Goal: Transaction & Acquisition: Purchase product/service

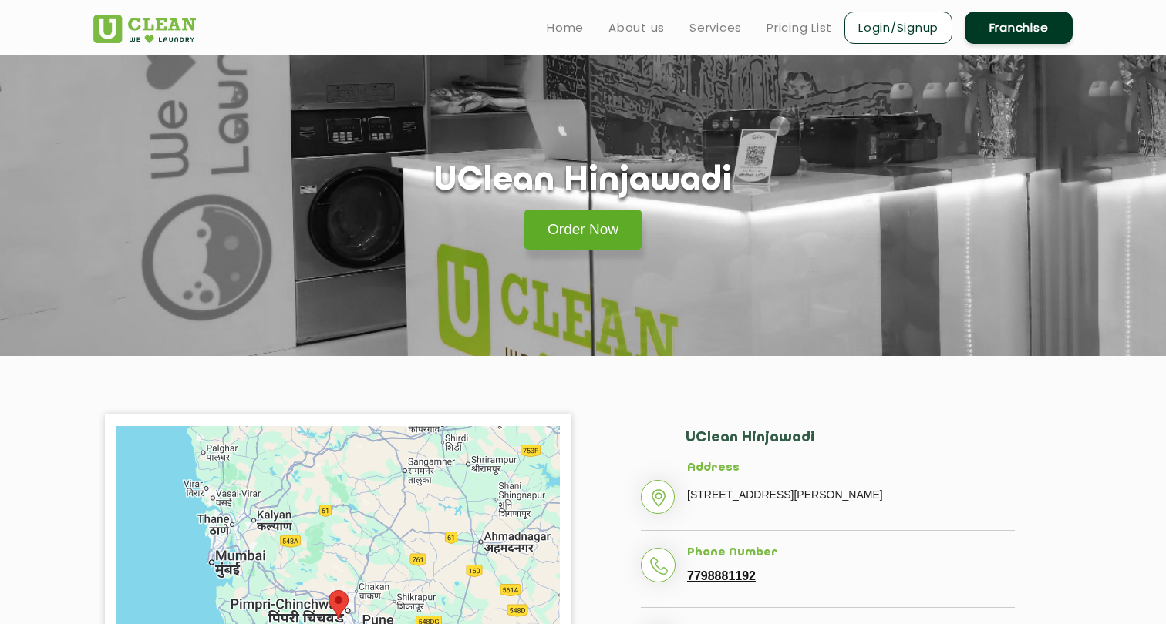
click at [618, 236] on link "Order Now" at bounding box center [582, 230] width 117 height 40
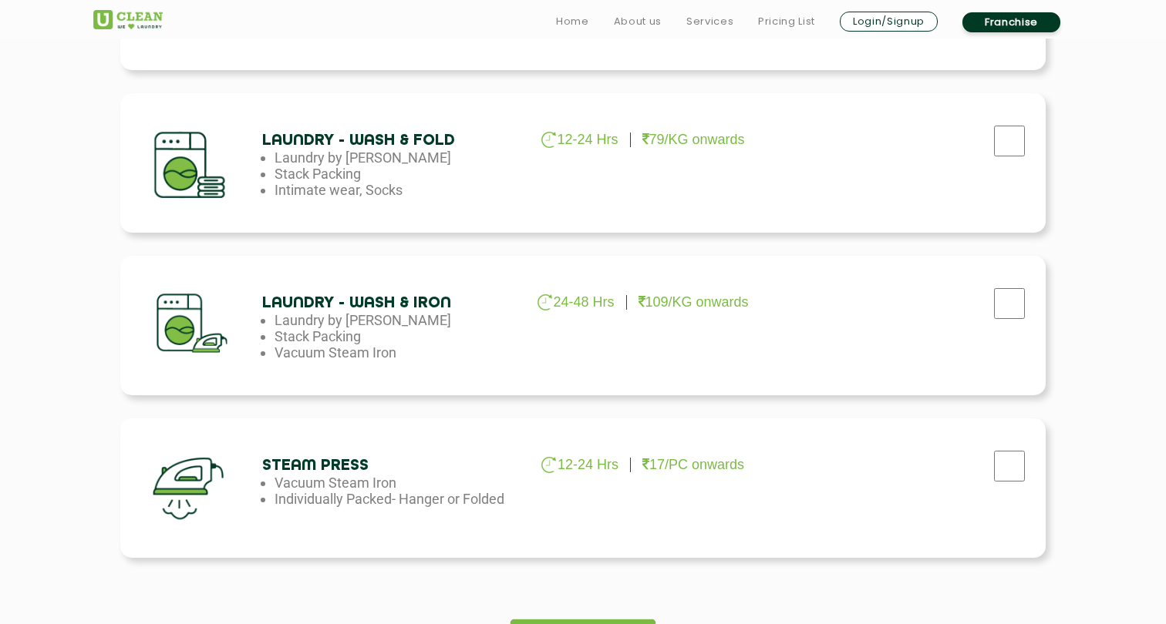
scroll to position [869, 0]
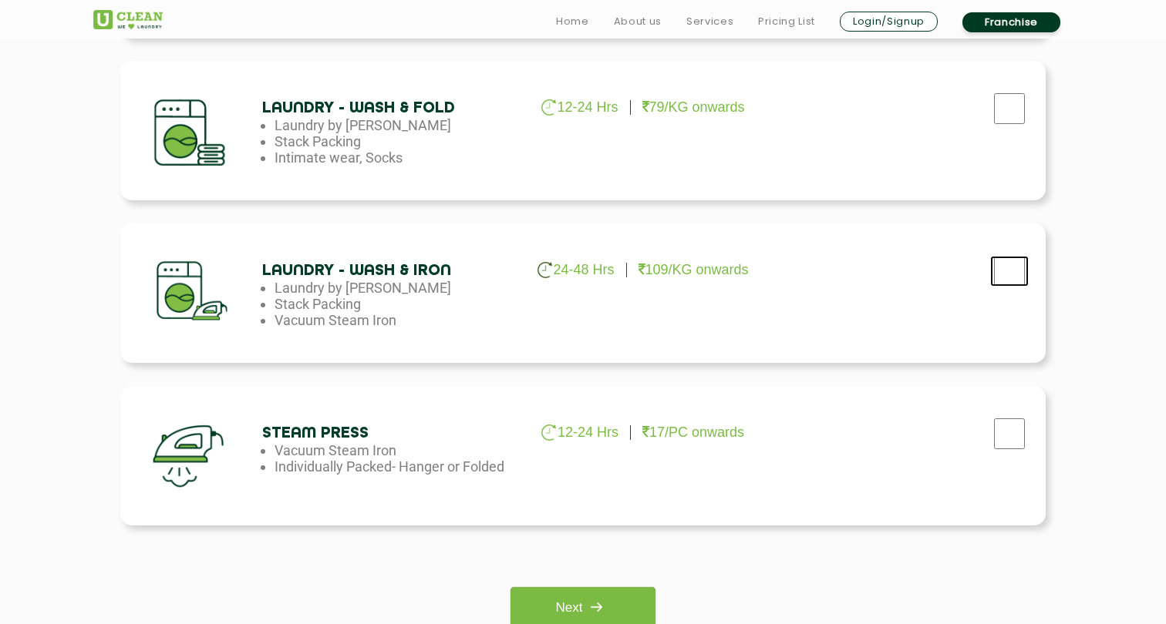
checkbox input "true"
click at [590, 599] on img at bounding box center [596, 608] width 28 height 28
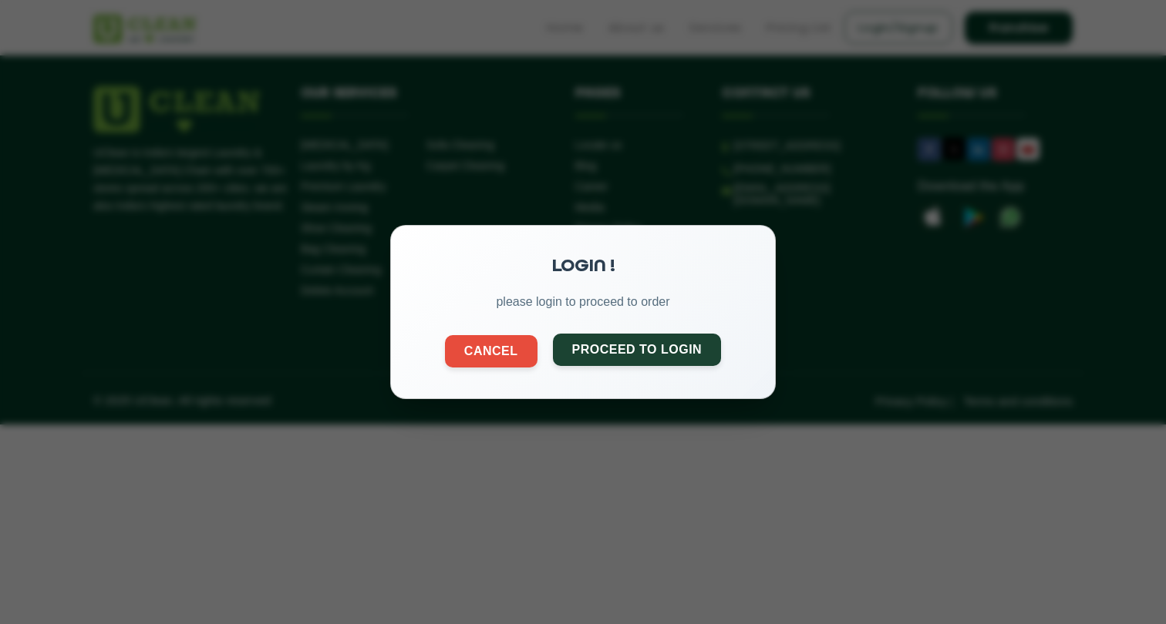
click at [627, 348] on button "Proceed to Login" at bounding box center [637, 350] width 169 height 32
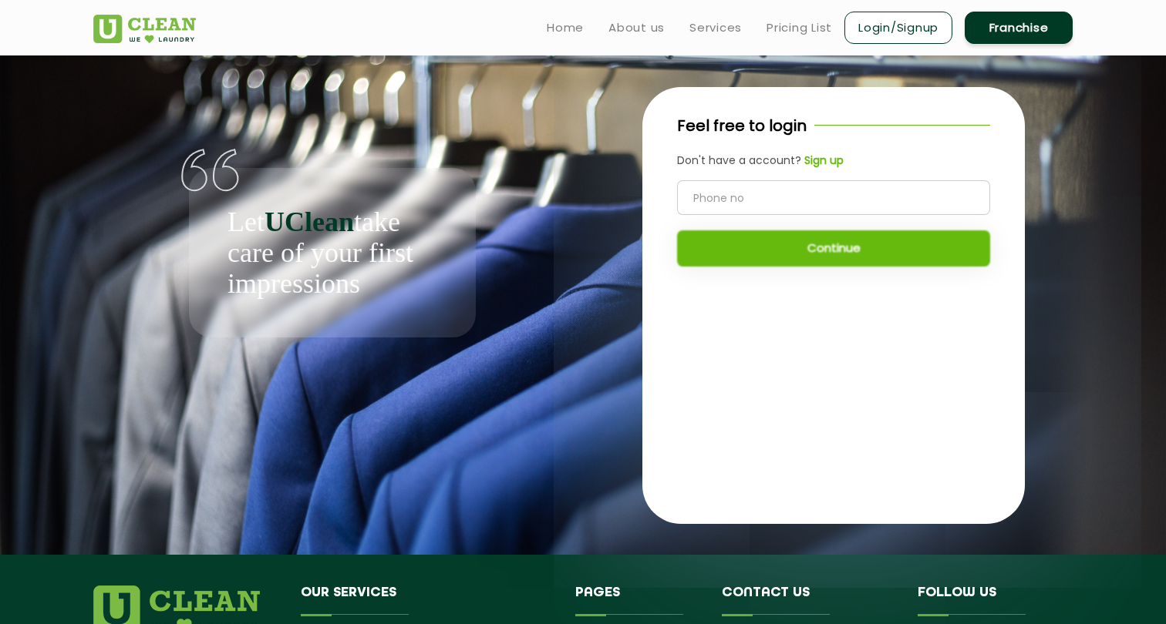
click at [769, 195] on input "tel" at bounding box center [833, 197] width 313 height 35
type input "8897786238"
click at [791, 249] on button "Continue" at bounding box center [833, 249] width 313 height 36
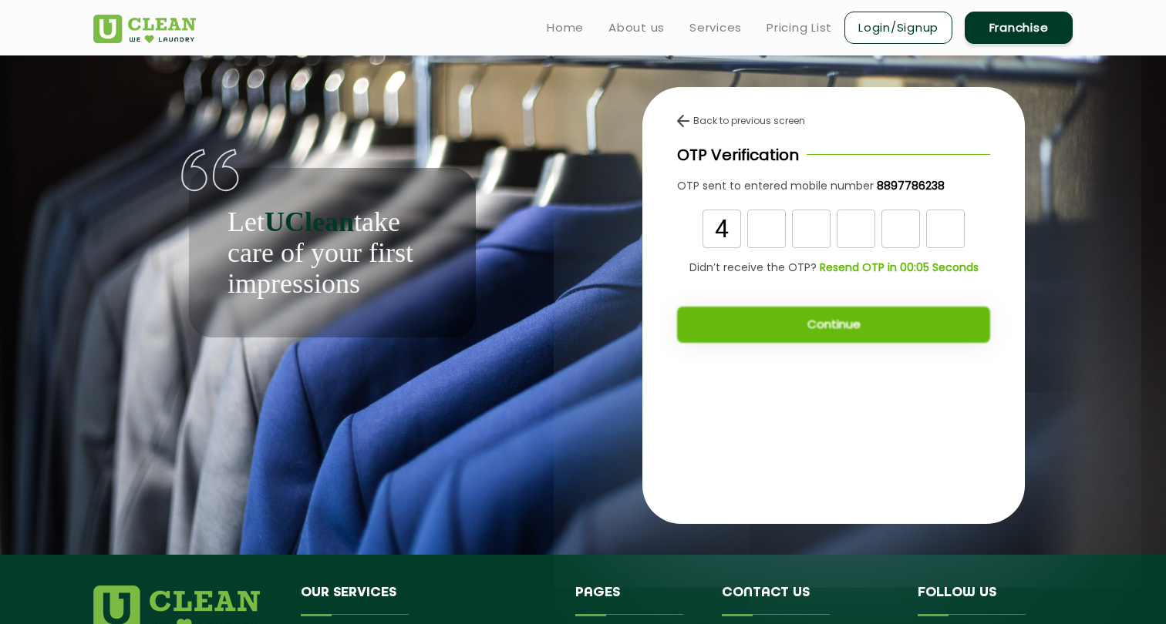
type input "4"
type input "2"
type input "8"
type input "1"
type input "8"
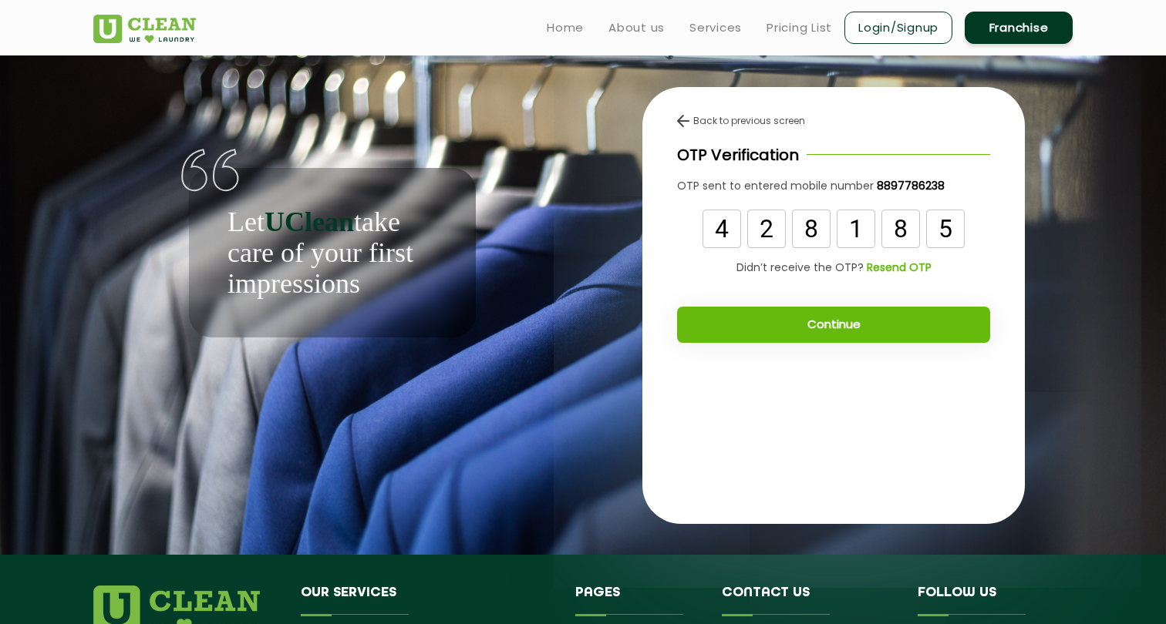
type input "5"
click at [851, 324] on button "Continue" at bounding box center [833, 325] width 313 height 36
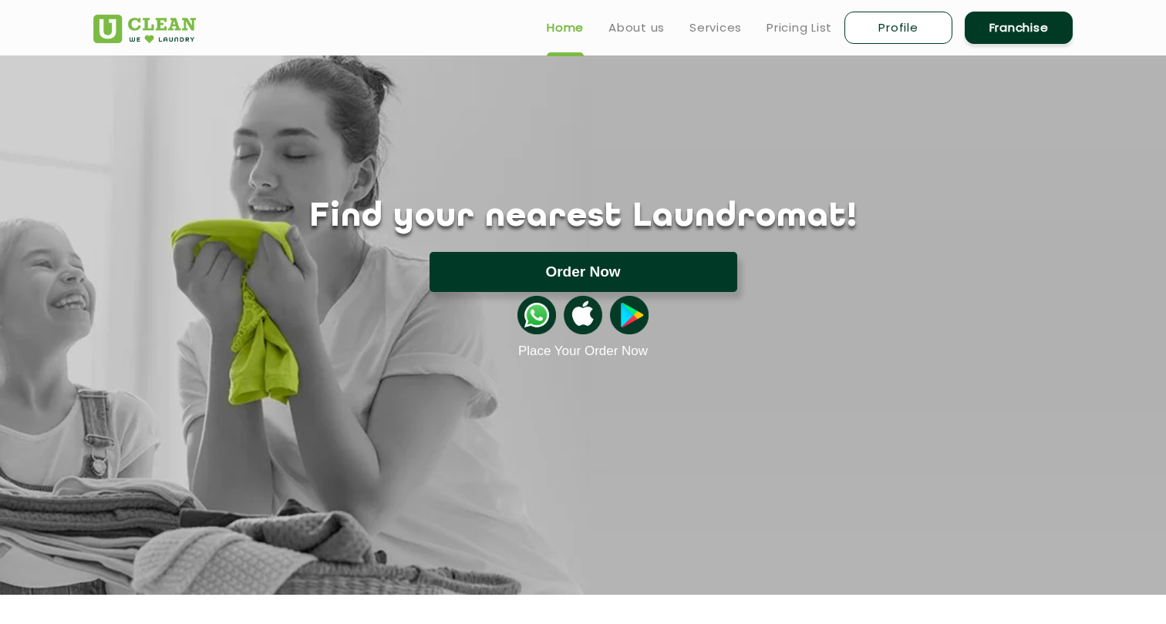
click at [634, 279] on button "Order Now" at bounding box center [583, 272] width 308 height 40
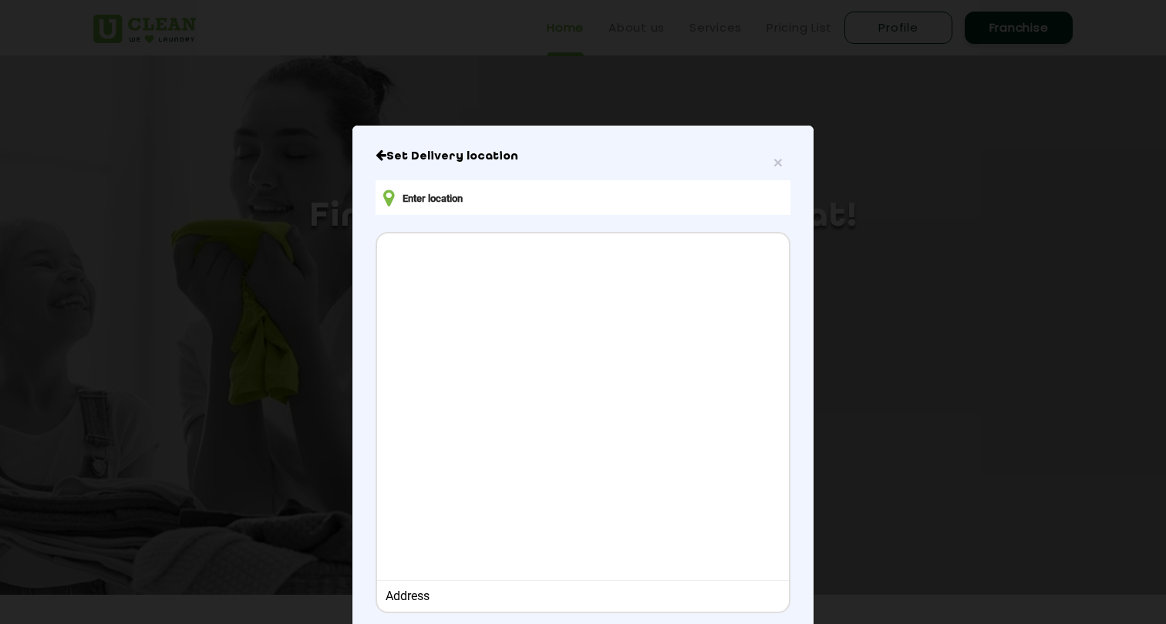
click at [615, 200] on input "text" at bounding box center [582, 197] width 415 height 35
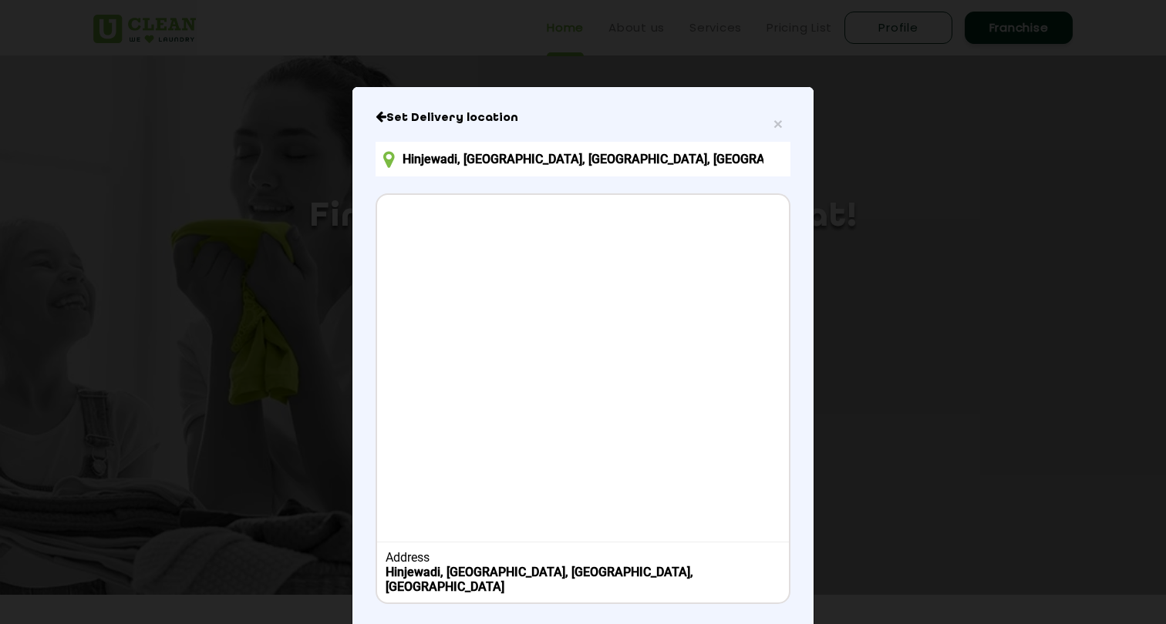
scroll to position [105, 0]
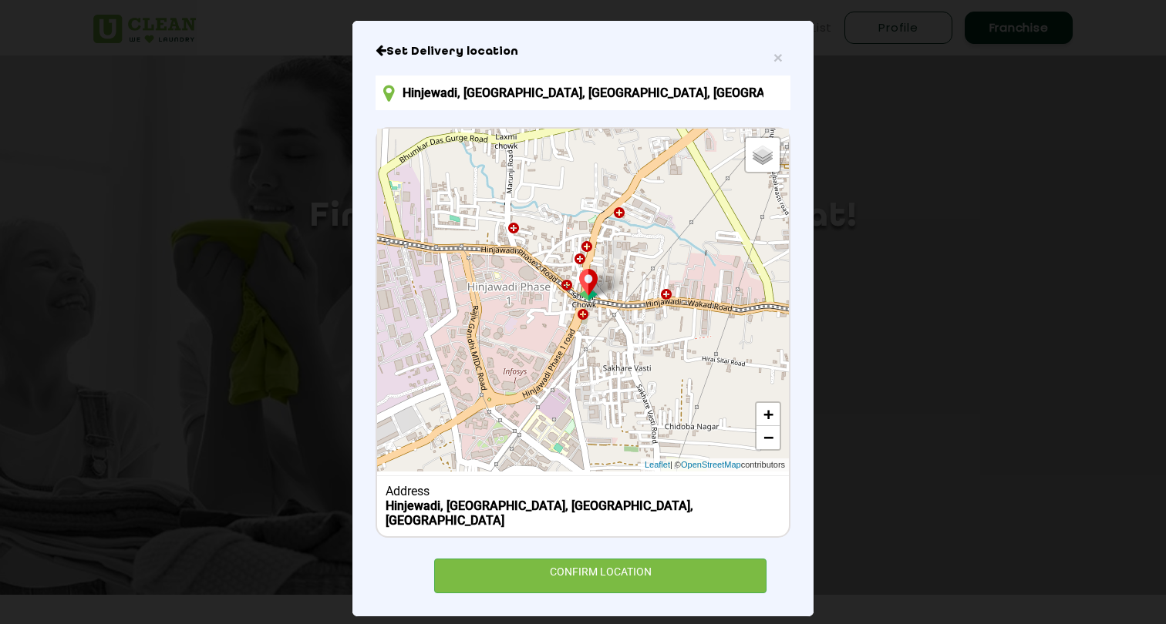
click at [655, 102] on input "Hinjewadi, [GEOGRAPHIC_DATA], [GEOGRAPHIC_DATA], [GEOGRAPHIC_DATA]" at bounding box center [582, 93] width 415 height 35
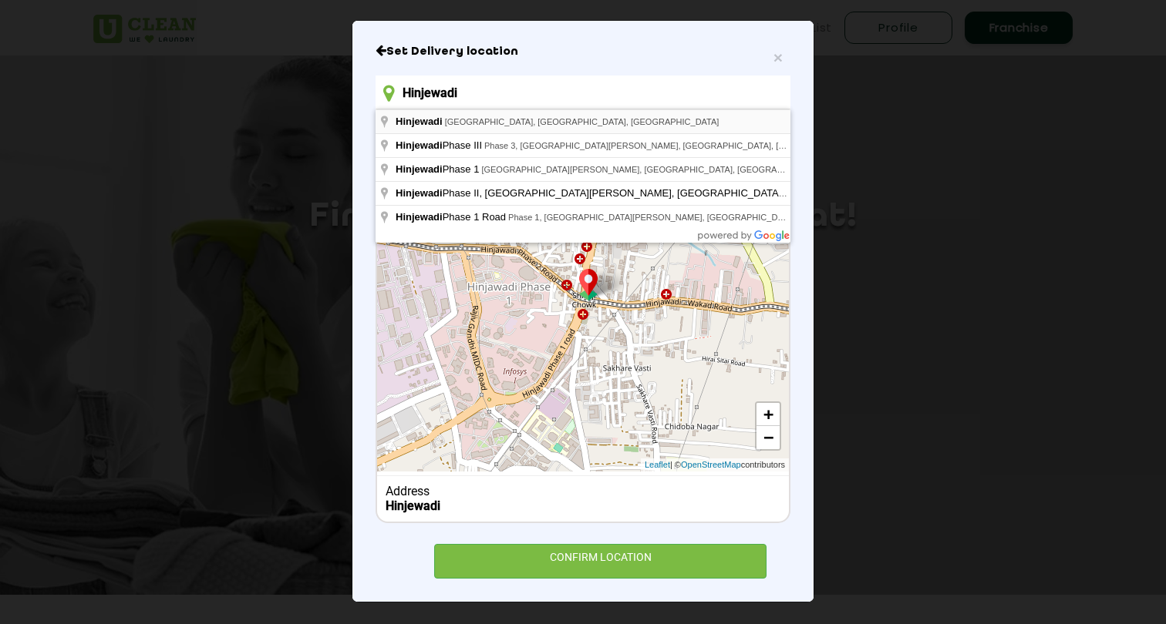
type input "Hinjewadi, [GEOGRAPHIC_DATA], [GEOGRAPHIC_DATA], [GEOGRAPHIC_DATA]"
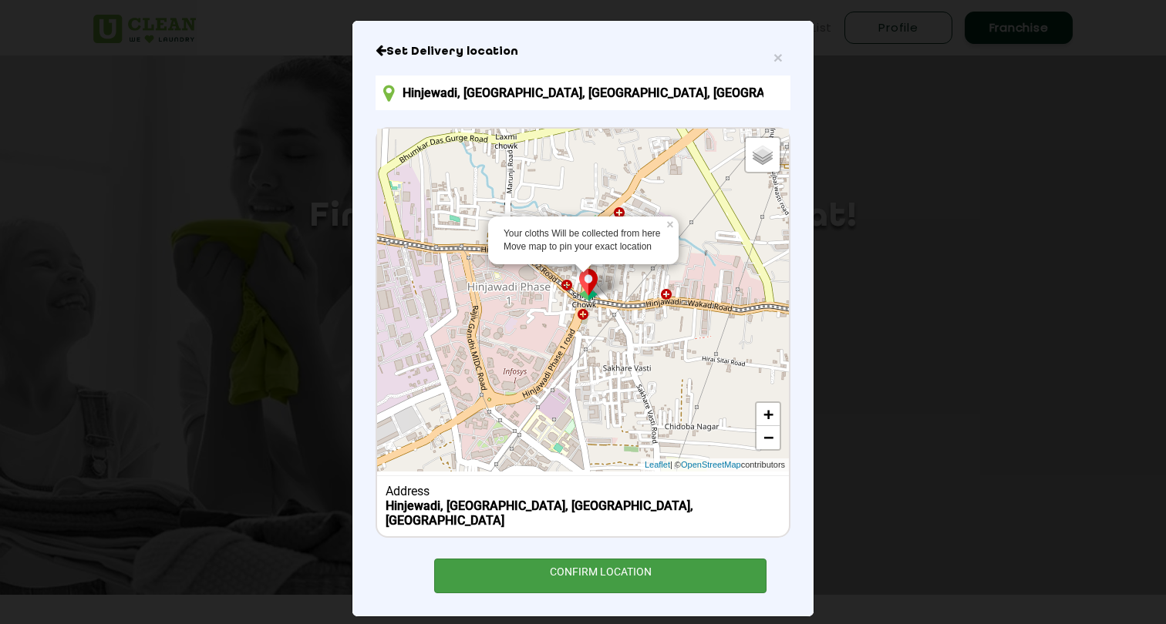
click at [624, 560] on div "CONFIRM LOCATION" at bounding box center [600, 576] width 332 height 35
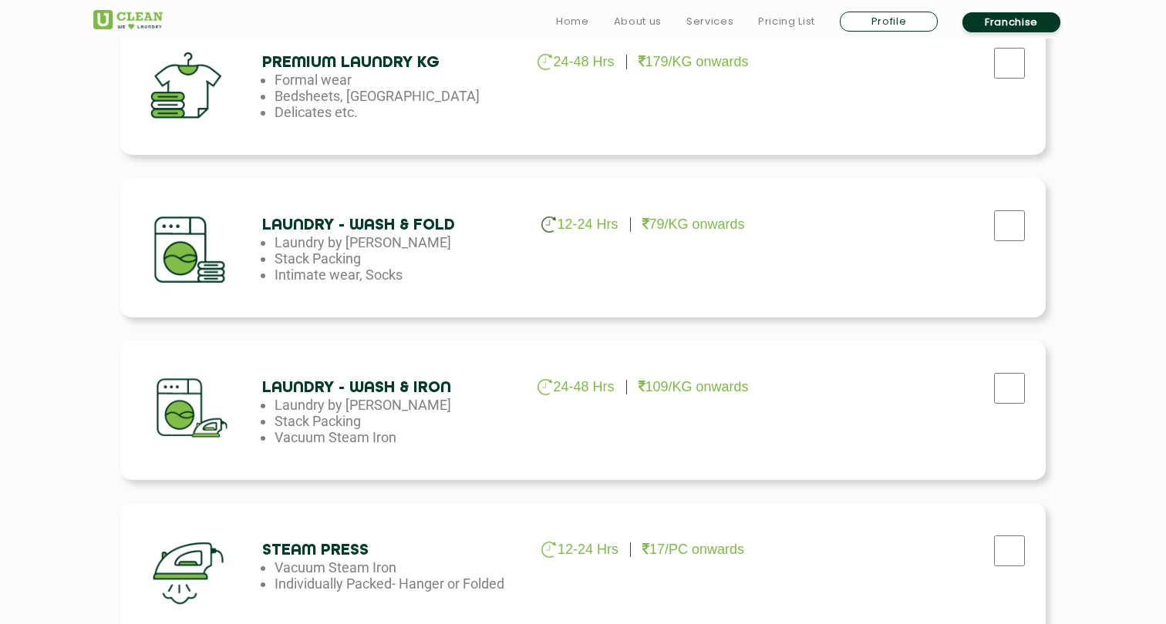
scroll to position [769, 0]
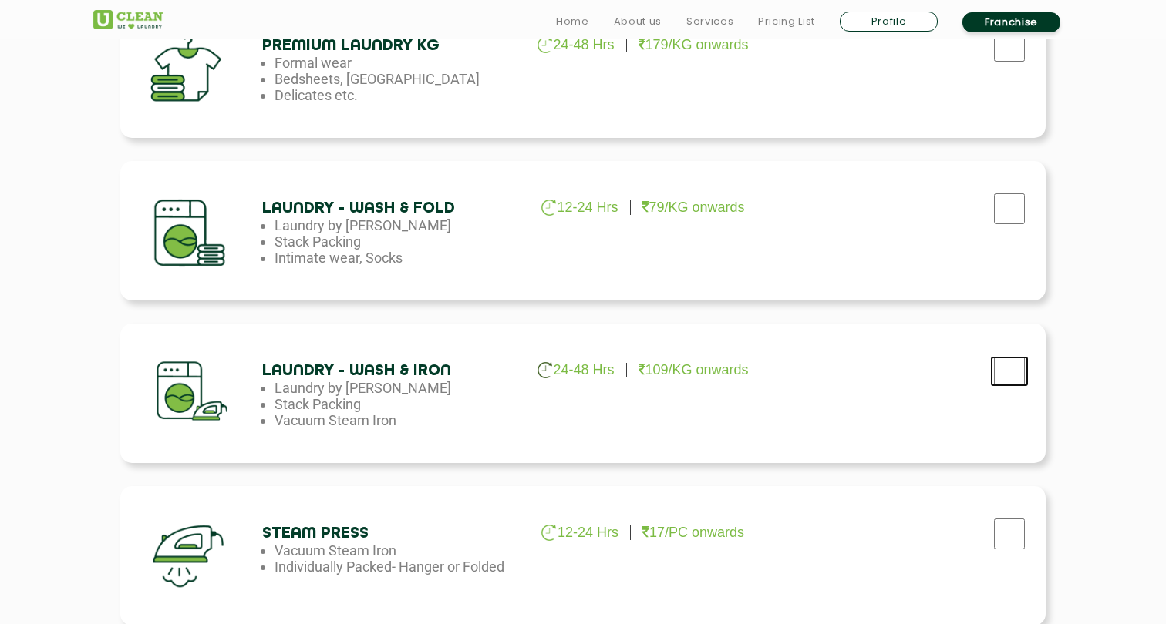
checkbox input "true"
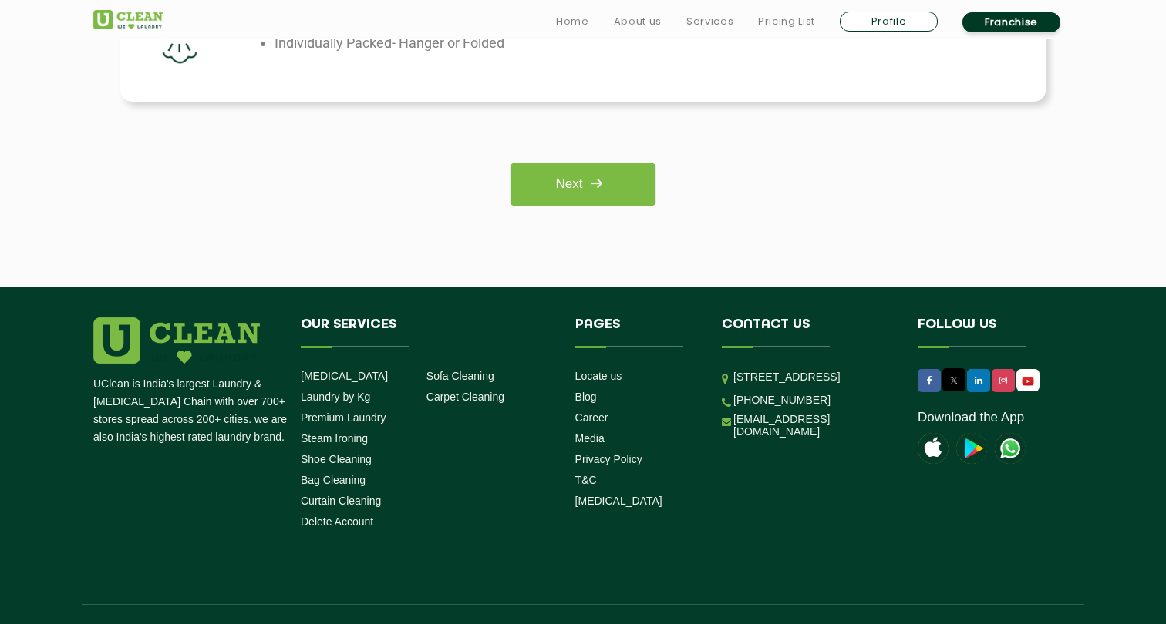
scroll to position [1310, 0]
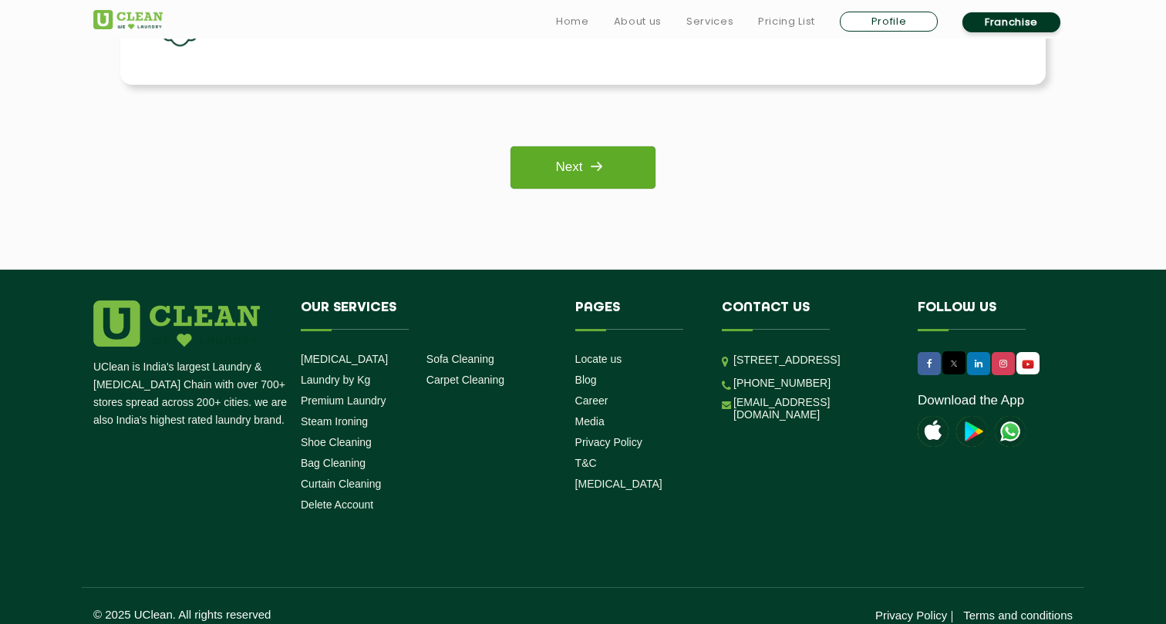
click at [577, 173] on link "Next" at bounding box center [582, 167] width 144 height 42
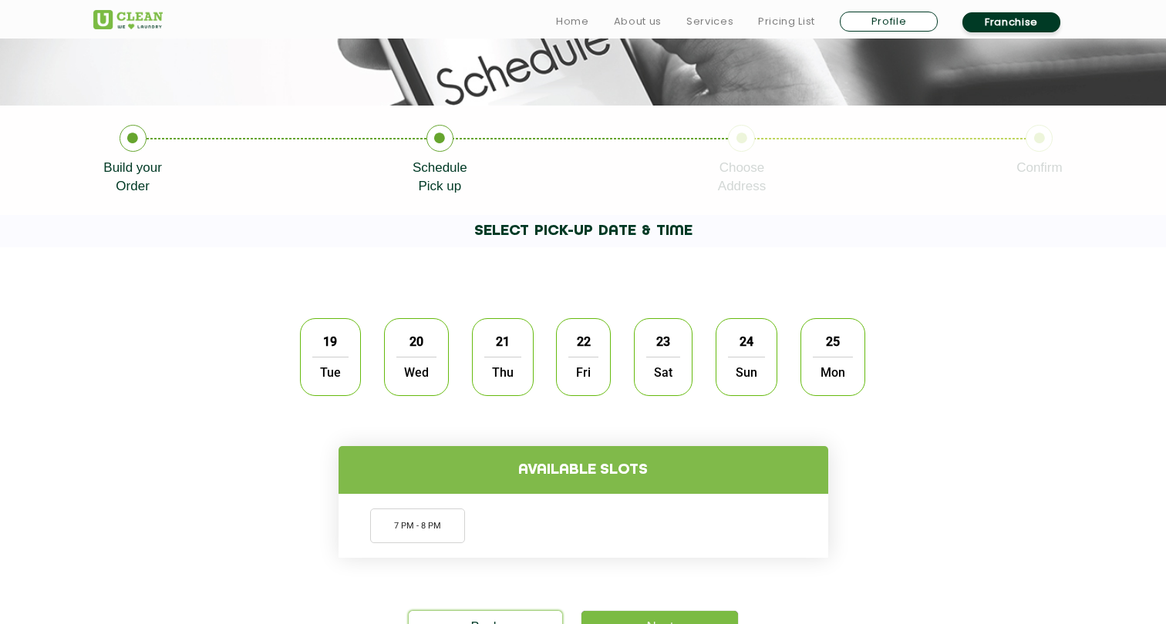
scroll to position [254, 0]
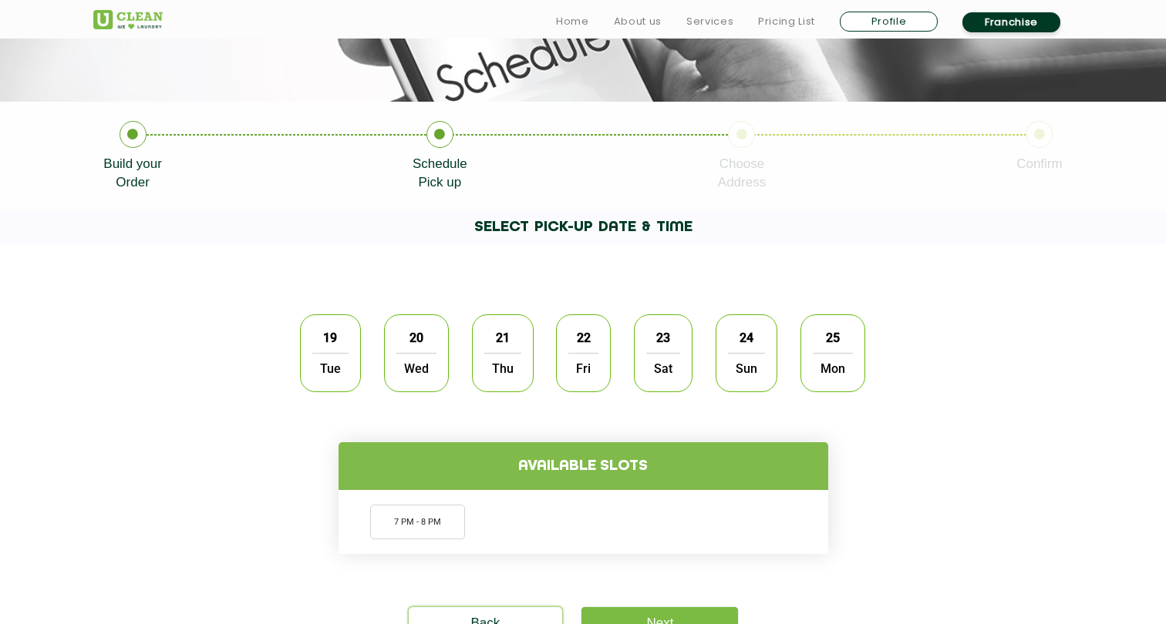
click at [322, 371] on span "Tue" at bounding box center [330, 368] width 36 height 31
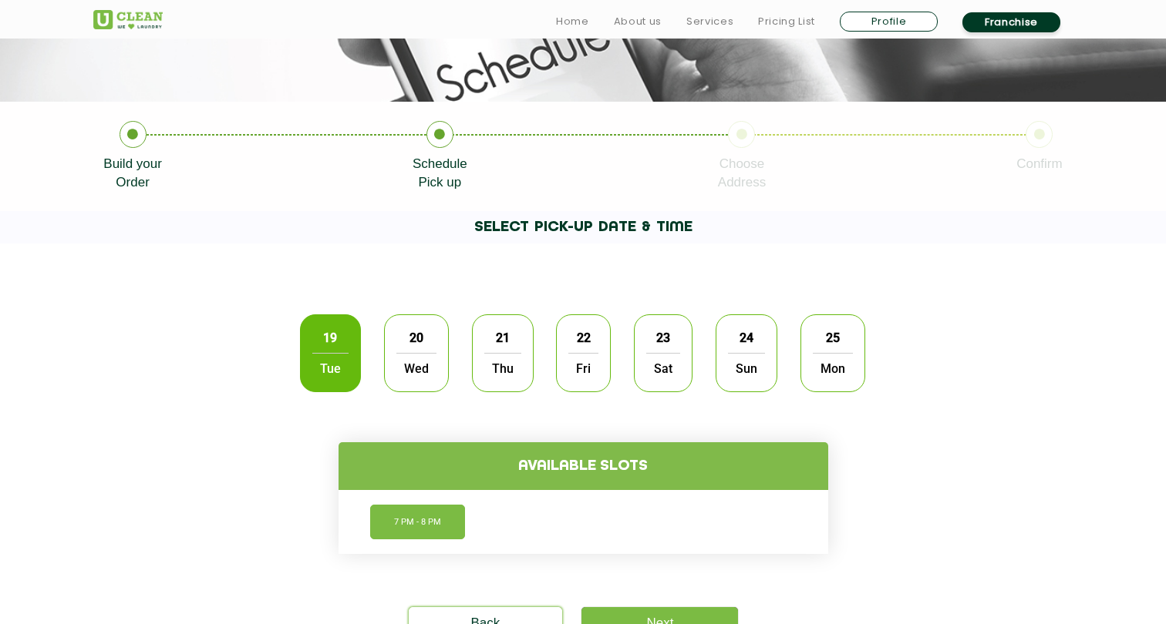
click at [426, 518] on li "7 PM - 8 PM" at bounding box center [417, 522] width 95 height 35
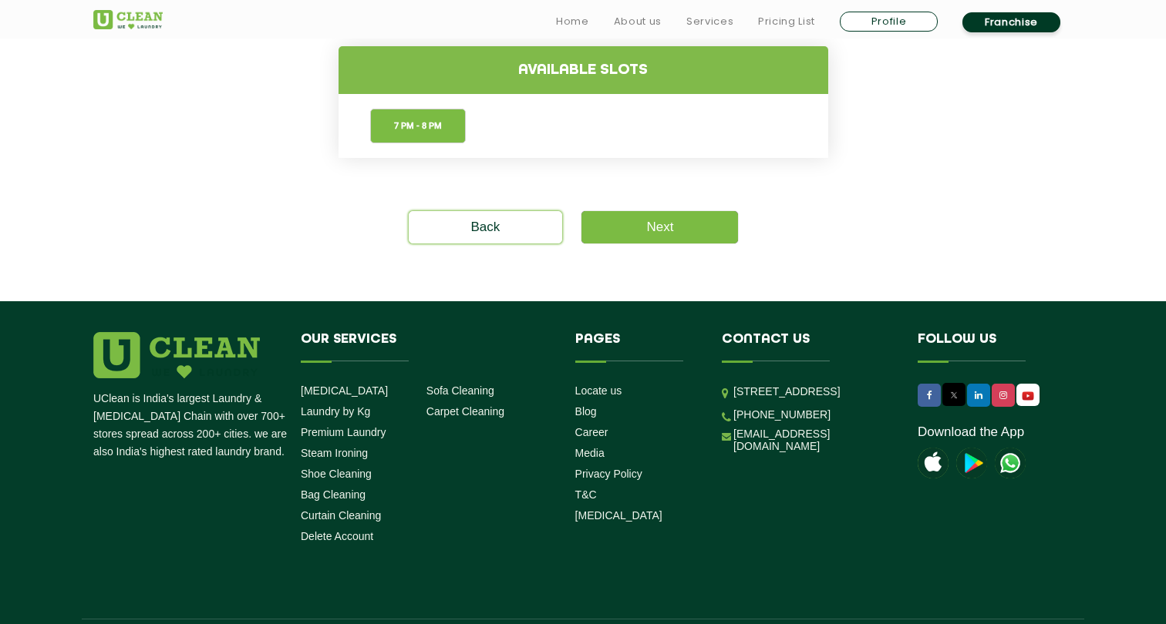
scroll to position [696, 0]
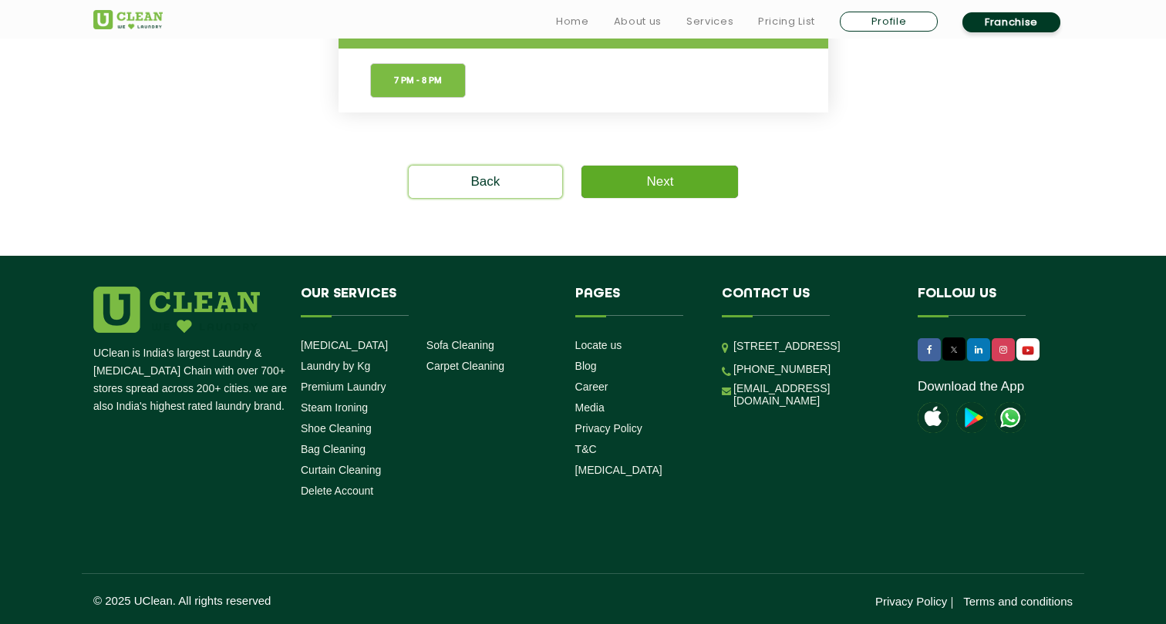
click at [671, 191] on link "Next" at bounding box center [659, 182] width 157 height 32
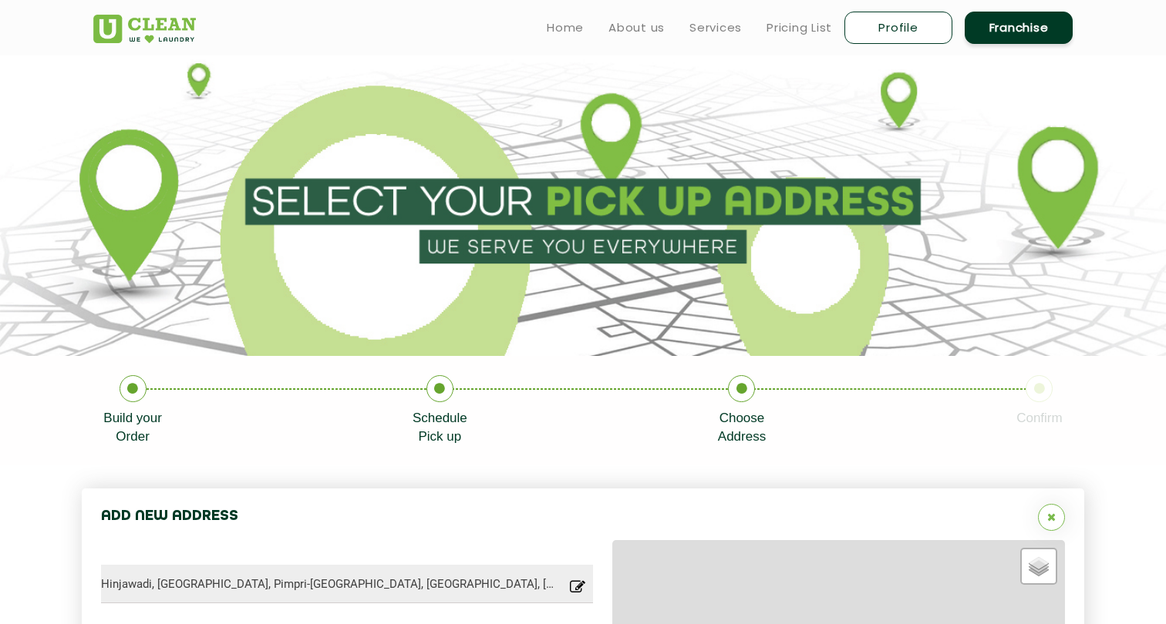
type input "Save"
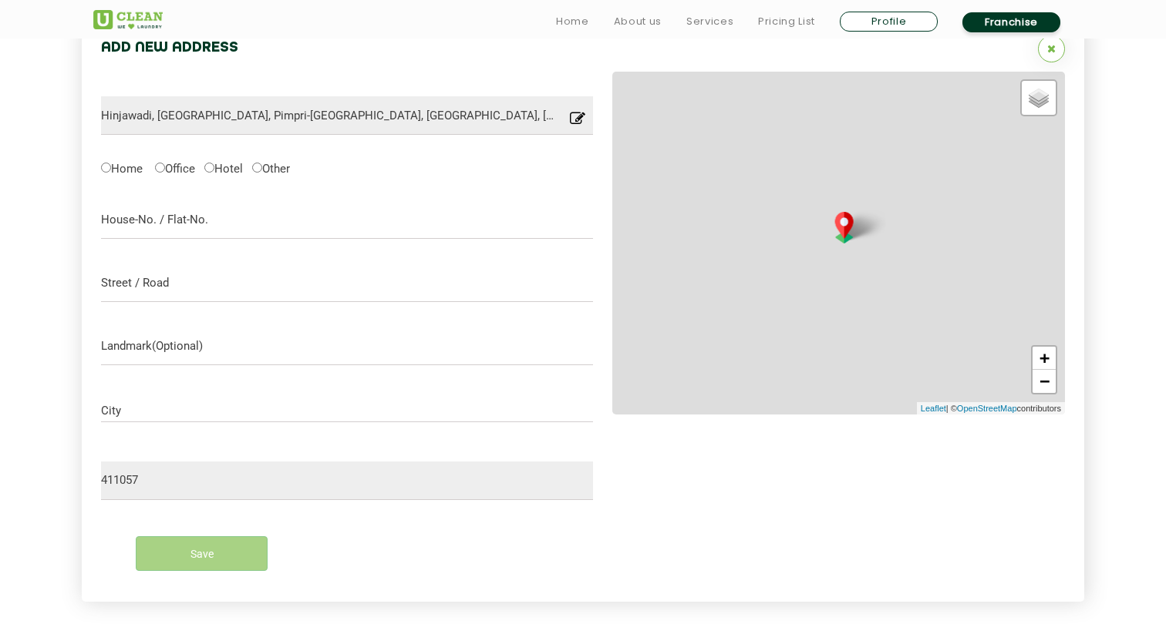
scroll to position [489, 0]
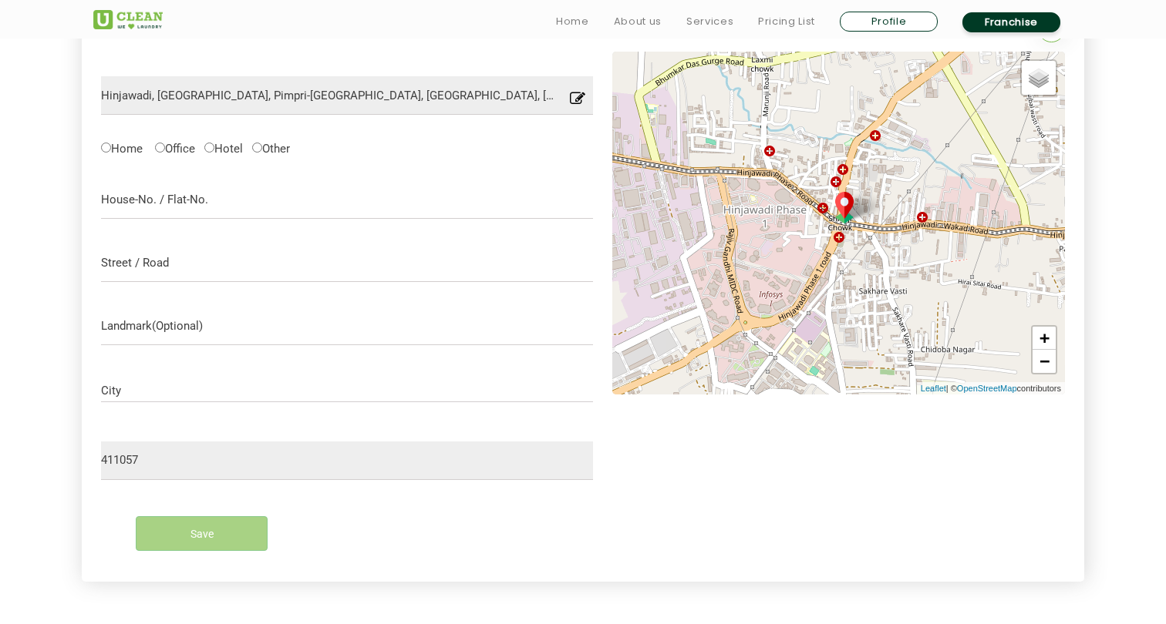
click at [220, 147] on label "Hotel" at bounding box center [223, 148] width 39 height 16
click at [214, 147] on input "Hotel" at bounding box center [209, 148] width 10 height 10
radio input "true"
click at [196, 209] on input "text" at bounding box center [347, 199] width 492 height 39
click at [183, 272] on input "text" at bounding box center [347, 263] width 492 height 39
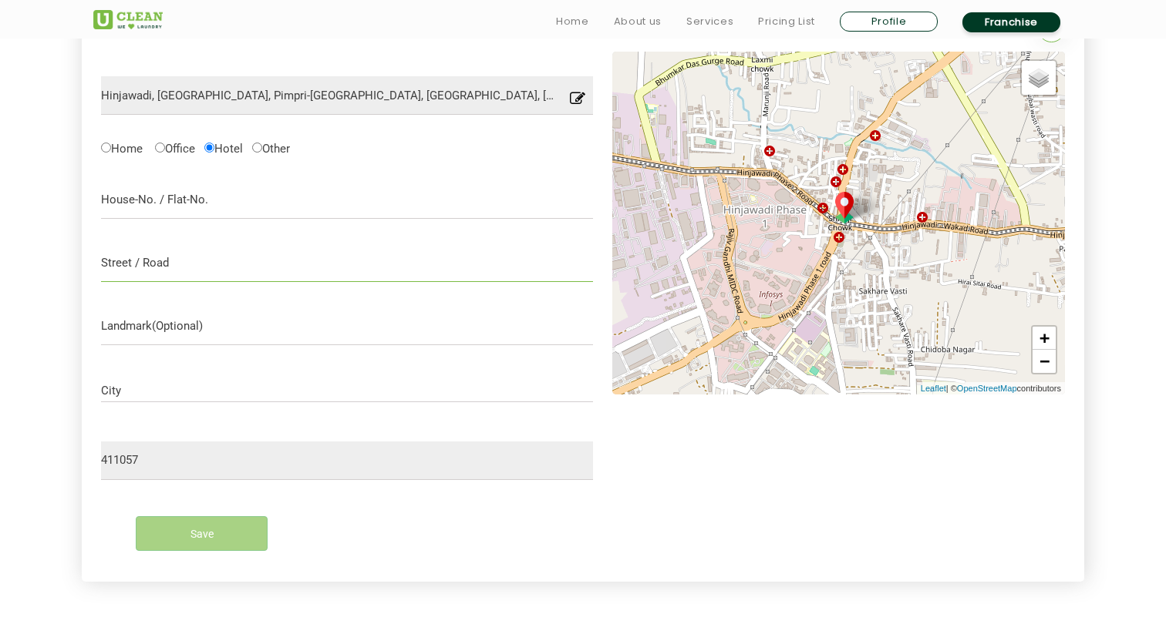
paste input "[STREET_ADDRESS]"
type input "[STREET_ADDRESS]"
click at [204, 200] on input "text" at bounding box center [347, 199] width 492 height 39
type input "HIlton Gardenview"
click at [163, 368] on form "[GEOGRAPHIC_DATA], [GEOGRAPHIC_DATA], [GEOGRAPHIC_DATA]-[GEOGRAPHIC_DATA], [GEO…" at bounding box center [347, 307] width 492 height 511
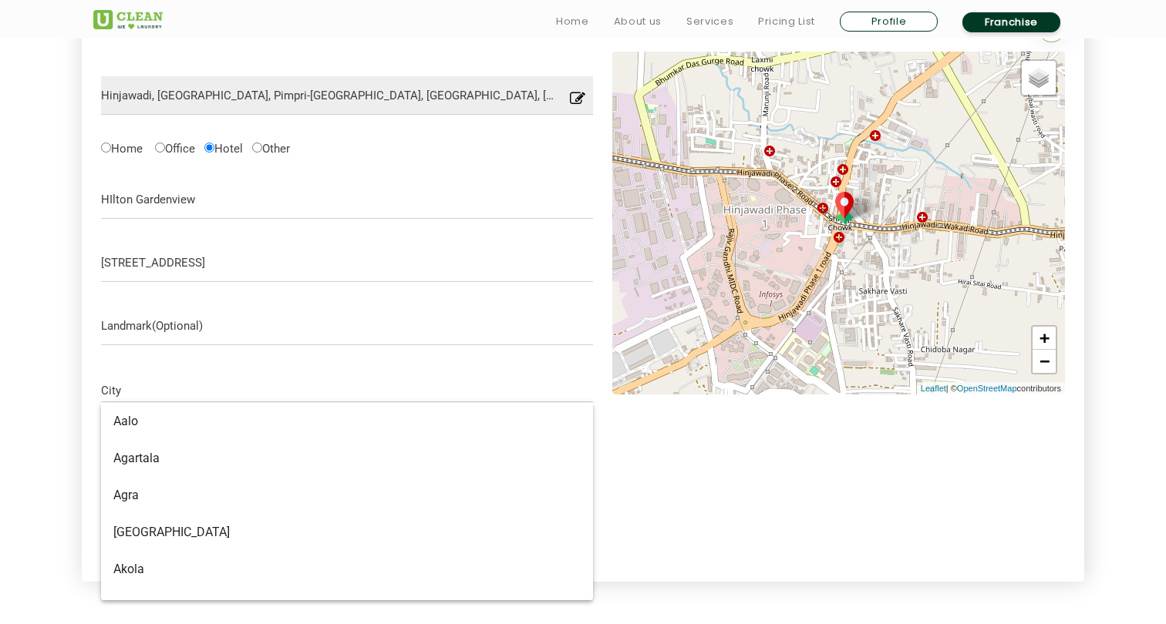
click at [154, 393] on input "City" at bounding box center [347, 391] width 492 height 13
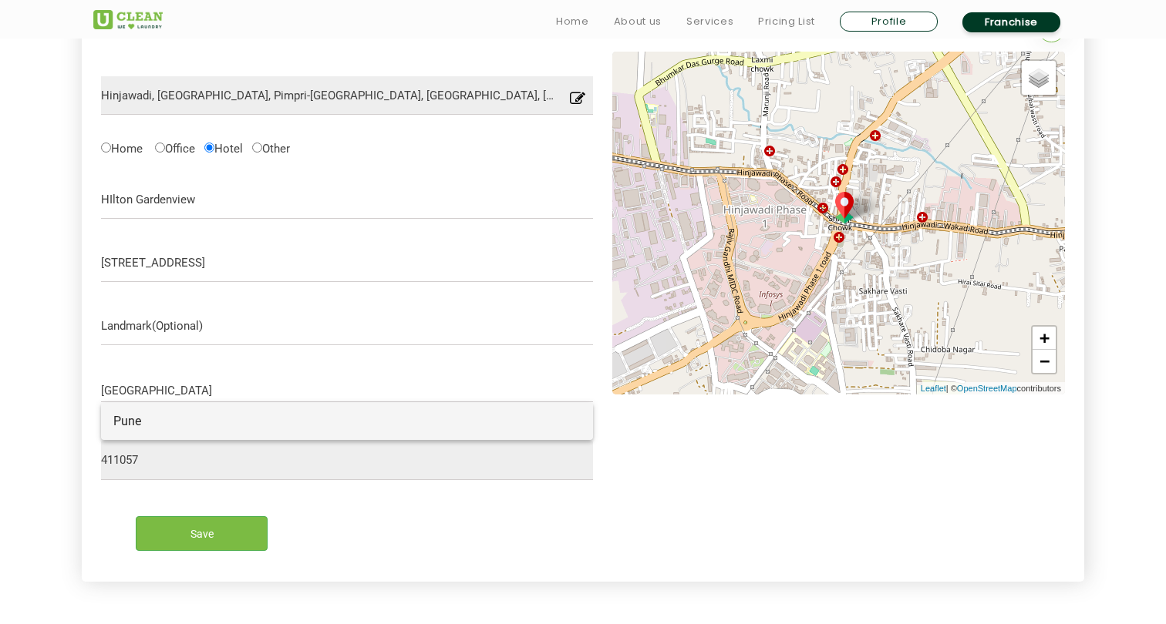
click at [130, 426] on span "Pune" at bounding box center [127, 421] width 28 height 15
type input "Pune"
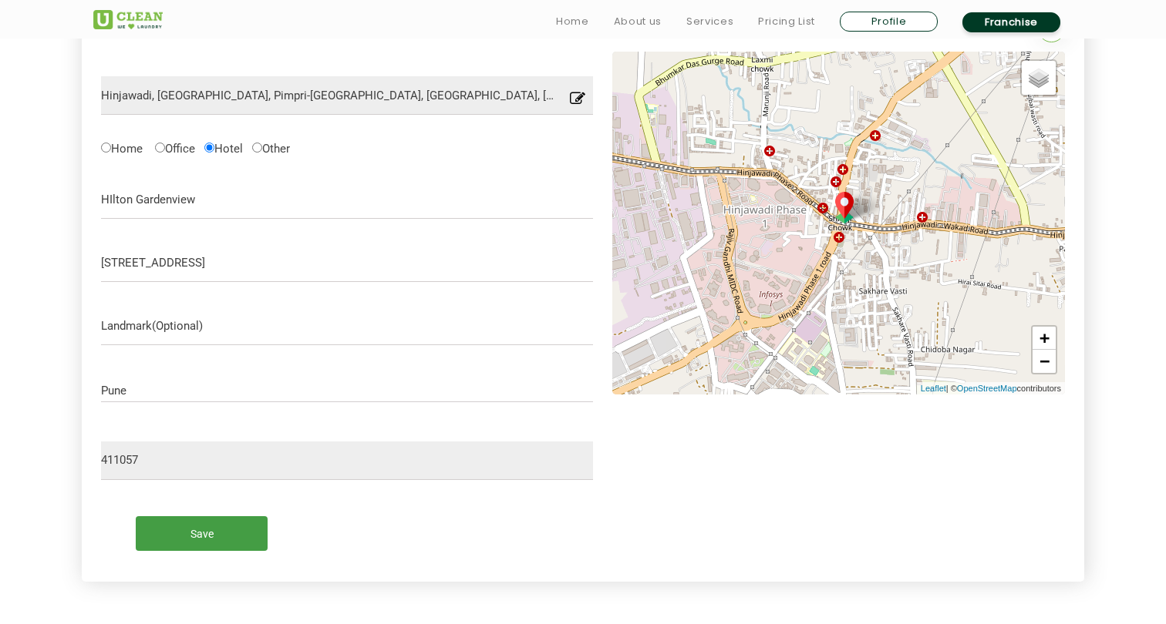
click at [218, 544] on input "Save" at bounding box center [202, 534] width 132 height 35
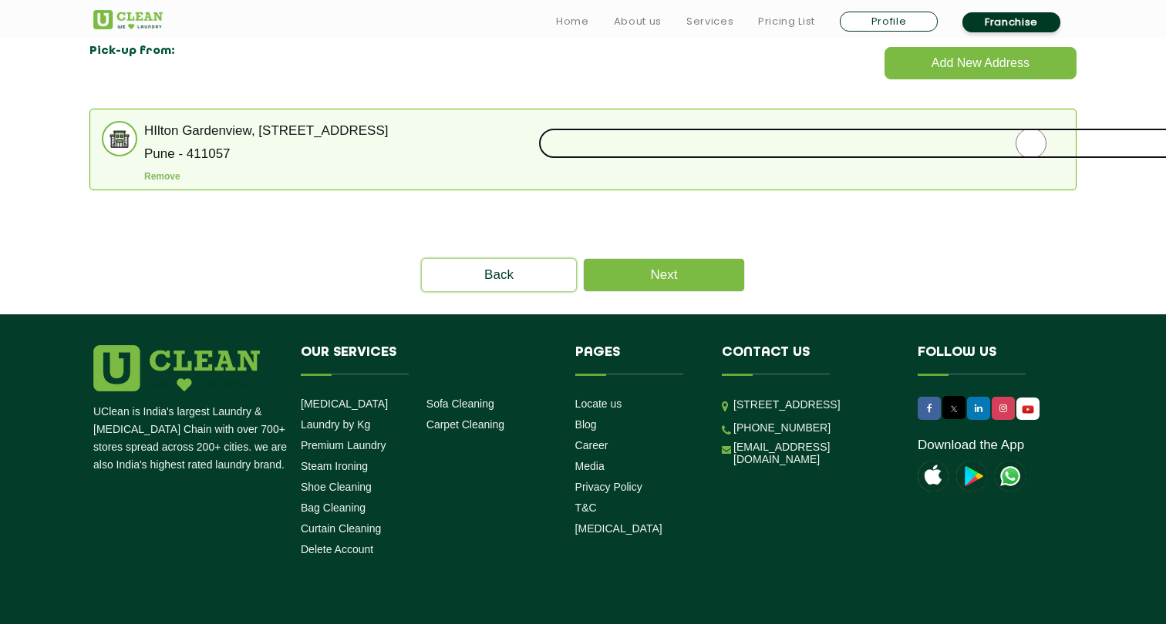
click at [1028, 147] on input "radio" at bounding box center [1030, 143] width 985 height 31
radio input "true"
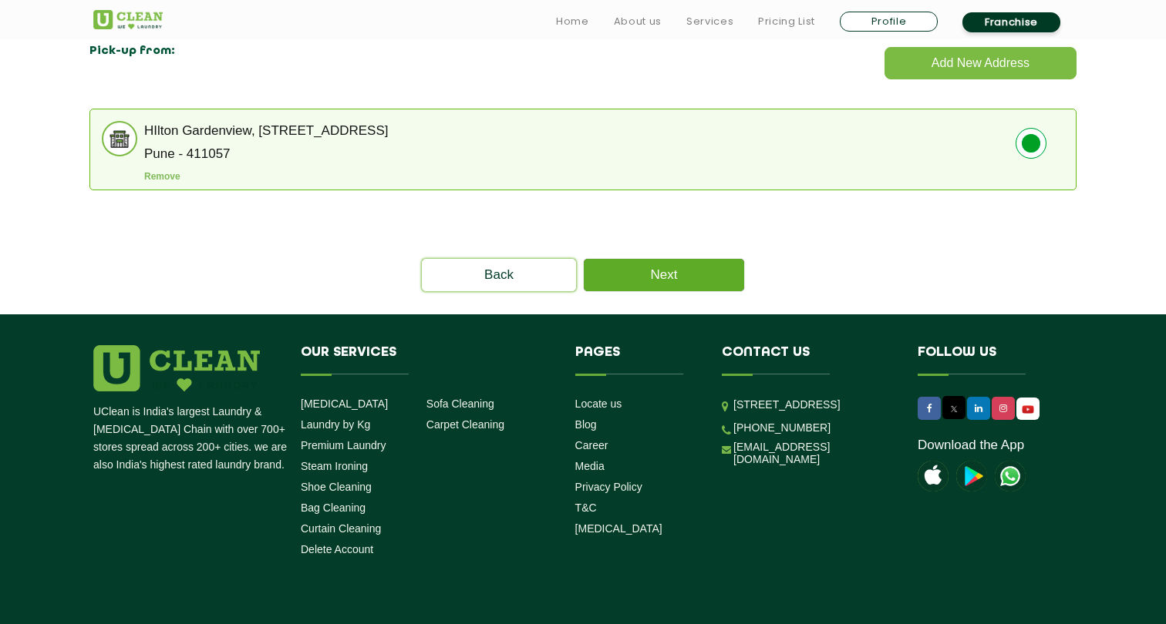
click at [688, 281] on link "Next" at bounding box center [664, 275] width 160 height 32
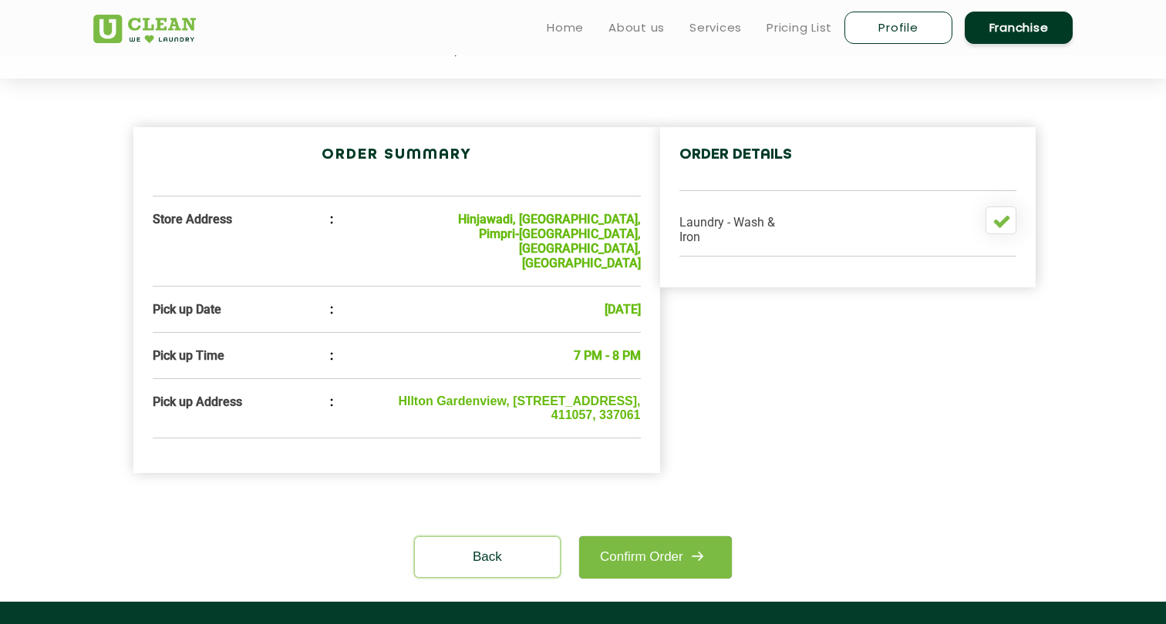
scroll to position [398, 0]
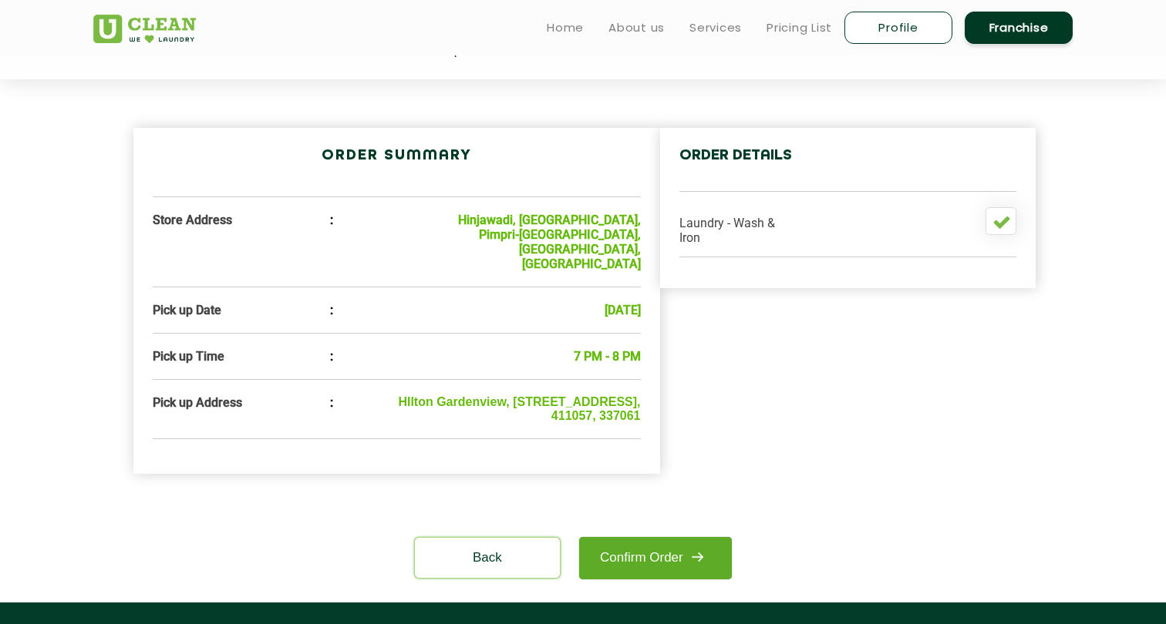
click at [657, 562] on link "Confirm Order" at bounding box center [655, 558] width 153 height 42
